Goal: Find specific page/section: Find specific page/section

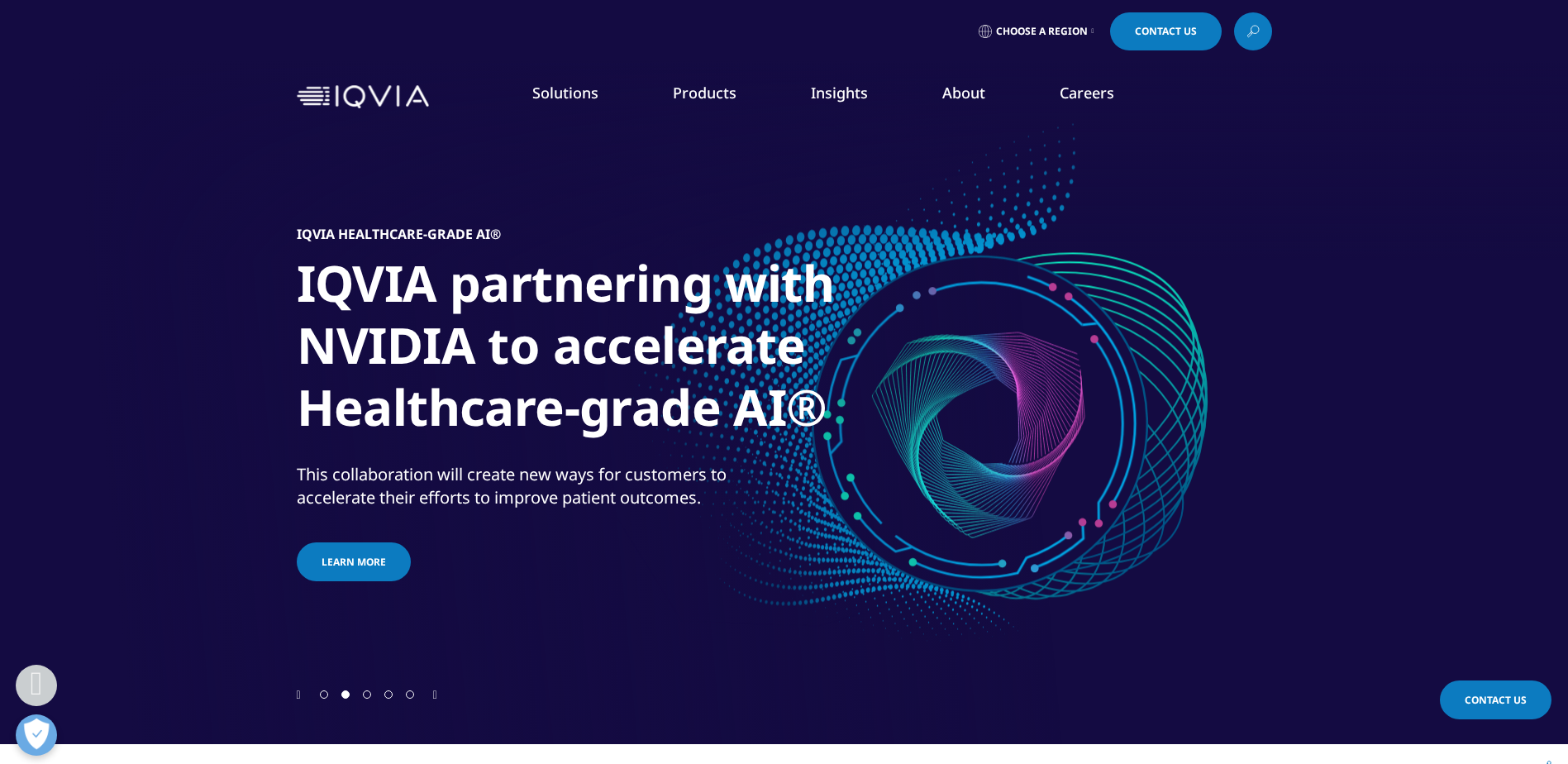
scroll to position [331, 0]
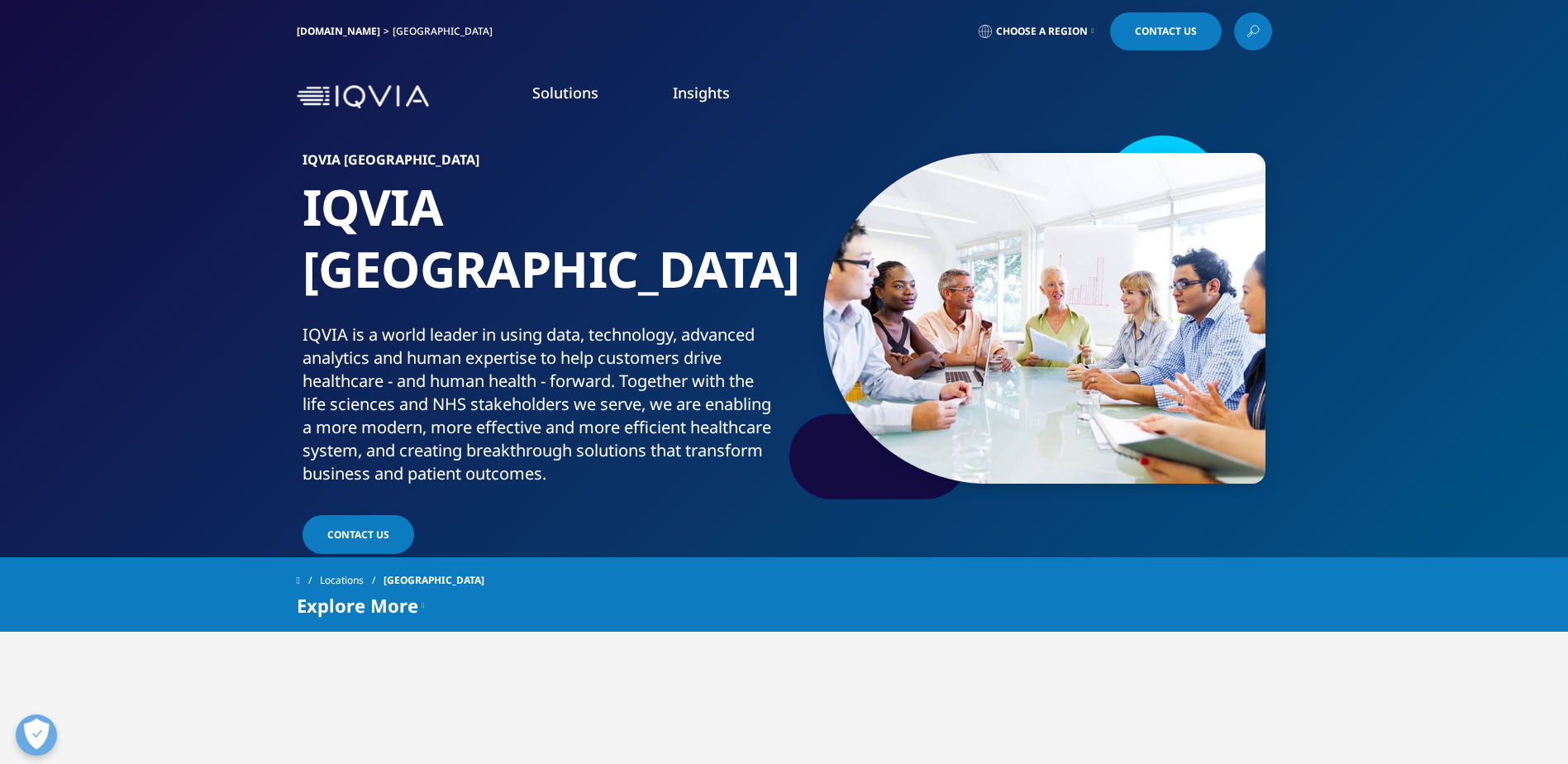
click at [309, 102] on img at bounding box center [363, 97] width 132 height 24
click at [1252, 32] on icon at bounding box center [1254, 29] width 8 height 8
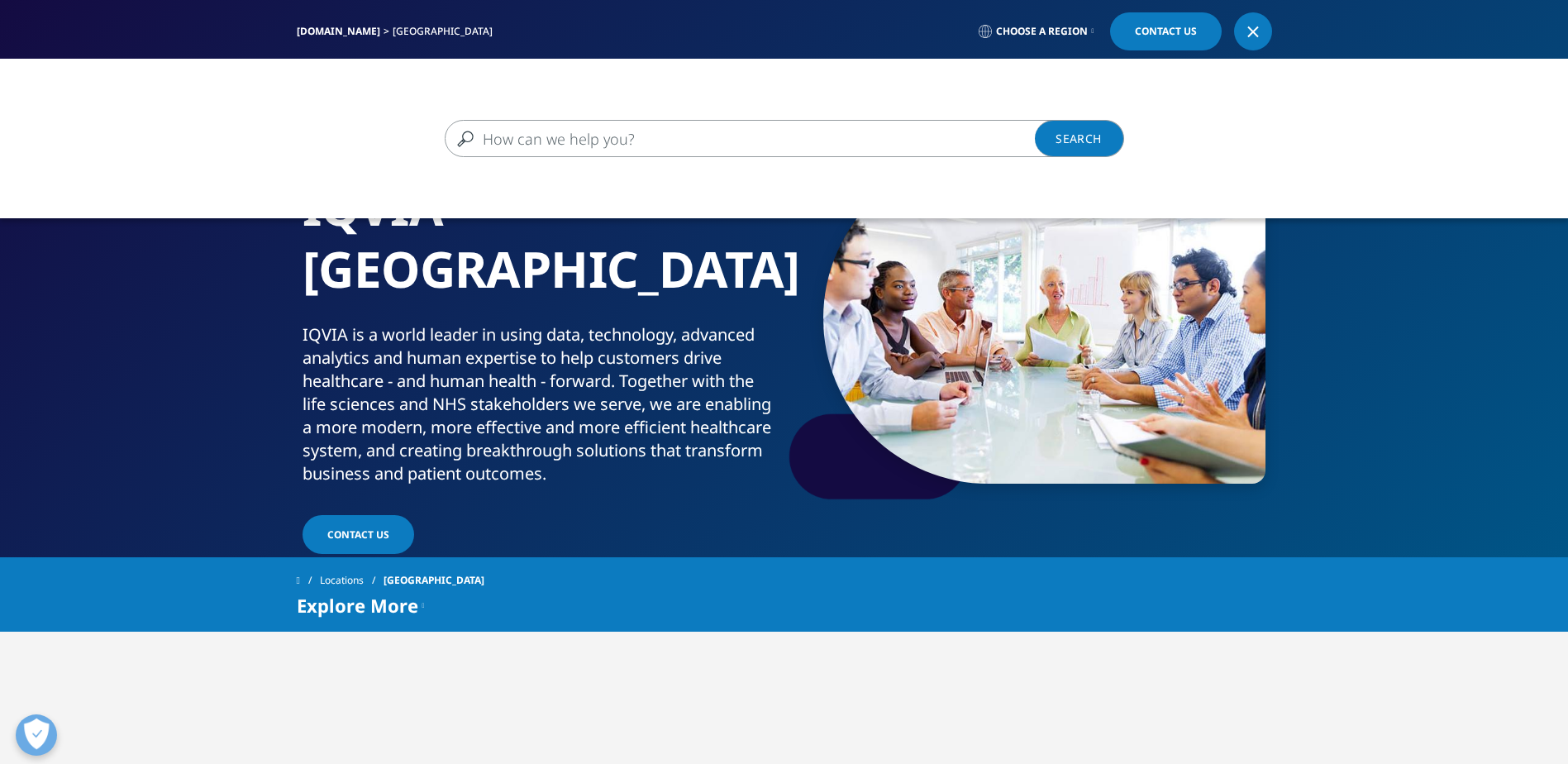
click at [1252, 32] on div at bounding box center [1253, 31] width 13 height 13
